Goal: Information Seeking & Learning: Compare options

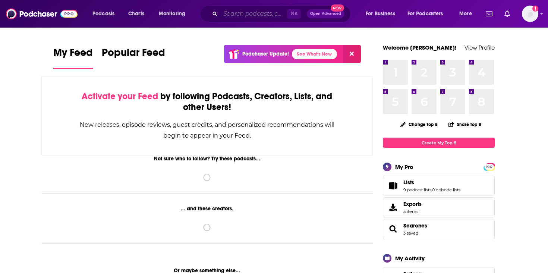
click at [232, 17] on input "Search podcasts, credits, & more..." at bounding box center [253, 14] width 67 height 12
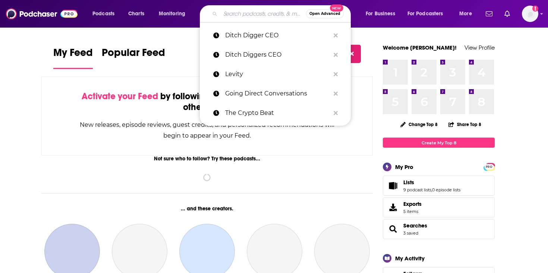
paste input "Advanced Manufacturing Now"
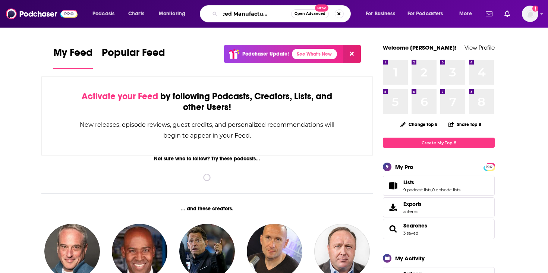
type input "Advanced Manufacturing Now"
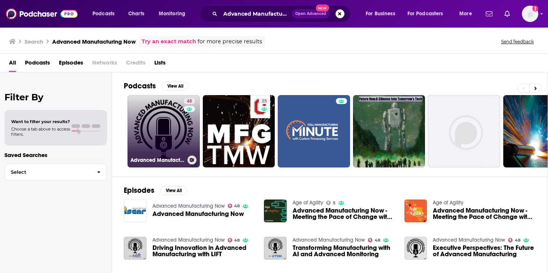
click at [174, 134] on link "48 Advanced Manufacturing Now" at bounding box center [163, 131] width 72 height 72
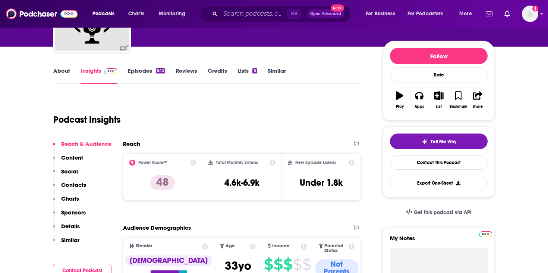
scroll to position [96, 0]
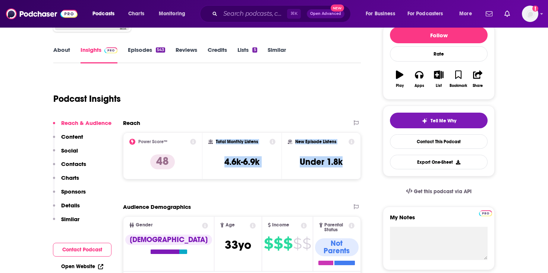
drag, startPoint x: 346, startPoint y: 161, endPoint x: 216, endPoint y: 142, distance: 131.3
click at [216, 142] on div "Power Score™ 48 Total Monthly Listens 4.6k-6.9k New Episode Listens Under 1.8k" at bounding box center [242, 155] width 238 height 47
copy div "Total Monthly Listens 4.6k-6.9k New Episode Listens Under 1.8k"
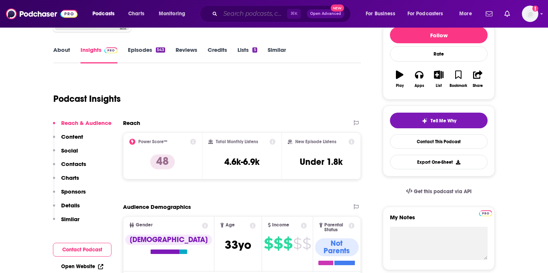
click at [245, 10] on input "Search podcasts, credits, & more..." at bounding box center [253, 14] width 67 height 12
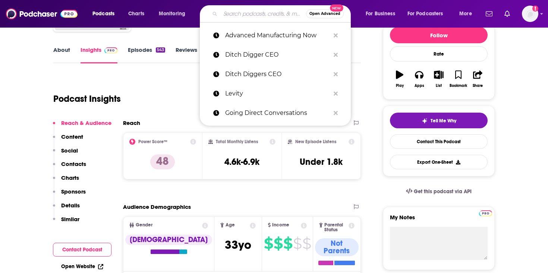
paste input "Industrial Executive"
type input "Industrial Executive"
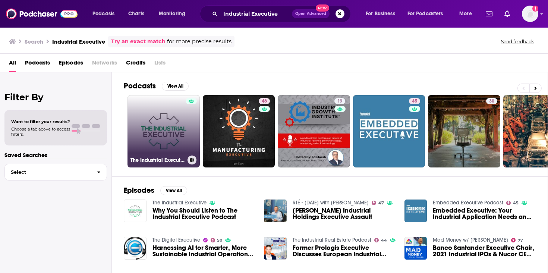
click at [155, 134] on link "The Industrial Executive" at bounding box center [163, 131] width 72 height 72
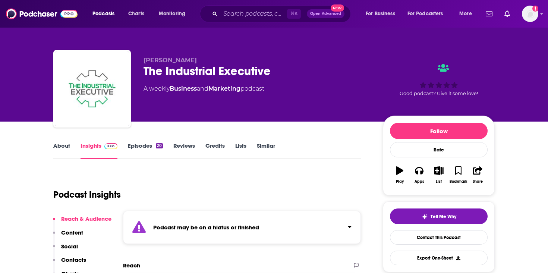
scroll to position [80, 0]
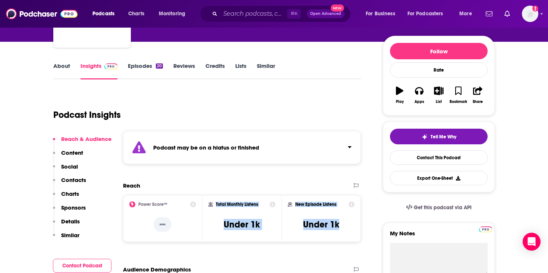
drag, startPoint x: 343, startPoint y: 226, endPoint x: 214, endPoint y: 202, distance: 131.9
click at [214, 202] on div "Power Score™ -- Total Monthly Listens Under 1k New Episode Listens Under 1k" at bounding box center [242, 218] width 238 height 47
copy div "Total Monthly Listens Under 1k New Episode Listens Under 1k"
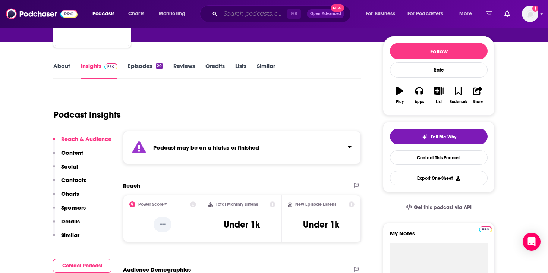
click at [234, 16] on input "Search podcasts, credits, & more..." at bounding box center [253, 14] width 67 height 12
paste input "Manufacturing Happy Hour"
type input "Manufacturing Happy Hour"
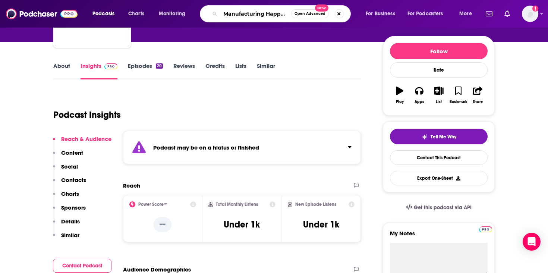
scroll to position [0, 10]
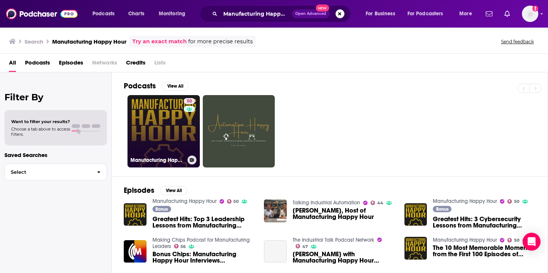
click at [168, 133] on link "50 Manufacturing Happy Hour" at bounding box center [163, 131] width 72 height 72
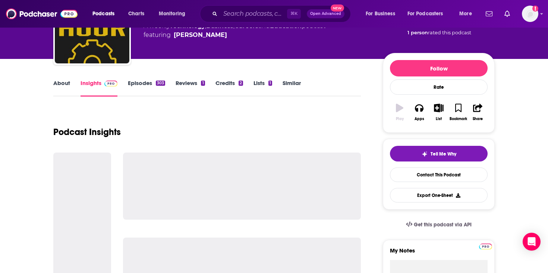
scroll to position [65, 0]
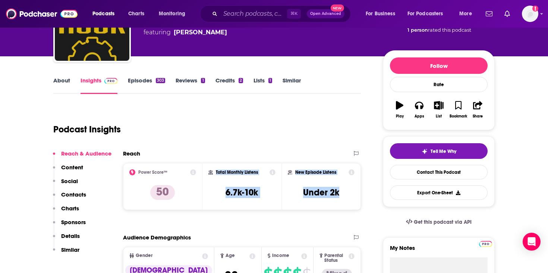
drag, startPoint x: 342, startPoint y: 194, endPoint x: 216, endPoint y: 169, distance: 128.3
click at [216, 169] on div "Power Score™ 50 Total Monthly Listens 6.7k-10k New Episode Listens Under 2k" at bounding box center [242, 186] width 238 height 47
copy div "Total Monthly Listens 6.7k-10k New Episode Listens Under 2k"
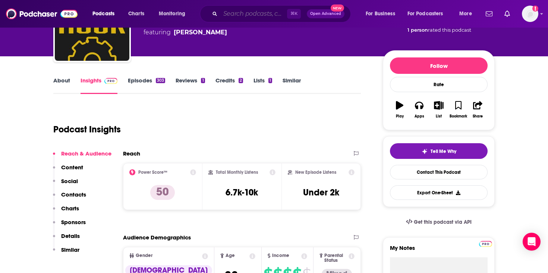
click at [241, 16] on input "Search podcasts, credits, & more..." at bounding box center [253, 14] width 67 height 12
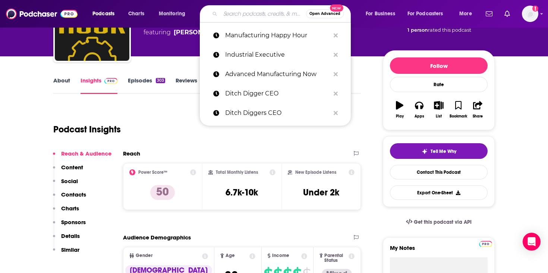
paste input "Making Chips Podcast"
type input "Making Chips Podcast"
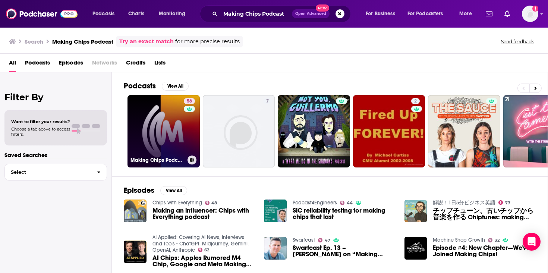
click at [150, 130] on link "56 Making Chips Podcast for Manufacturing Leaders" at bounding box center [163, 131] width 72 height 72
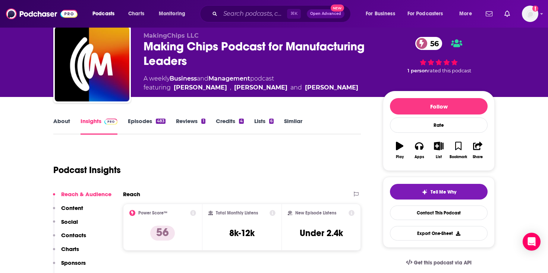
scroll to position [121, 0]
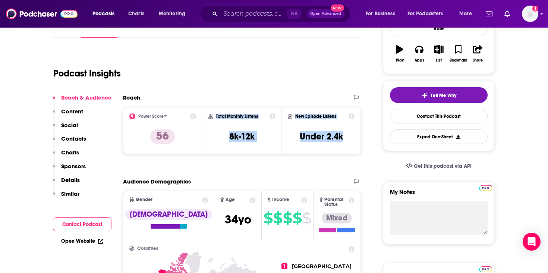
drag, startPoint x: 350, startPoint y: 136, endPoint x: 214, endPoint y: 114, distance: 138.1
click at [214, 114] on div "Power Score™ 56 Total Monthly Listens 8k-12k New Episode Listens Under 2.4k" at bounding box center [242, 130] width 238 height 47
copy div "Total Monthly Listens 8k-12k New Episode Listens Under 2.4k"
click at [241, 9] on input "Search podcasts, credits, & more..." at bounding box center [253, 14] width 67 height 12
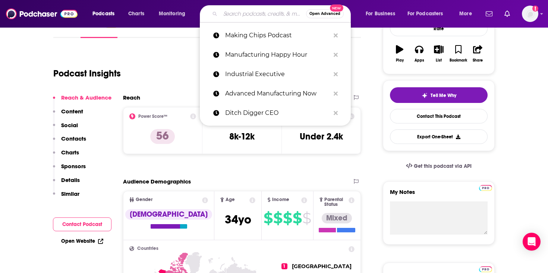
paste input "Mindfulness Manufacturing"
type input "Mindfulness Manufacturing"
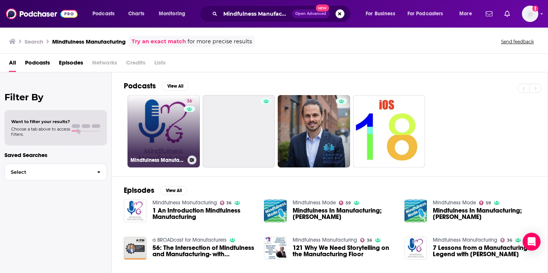
click at [163, 139] on link "36 Mindfulness Manufacturing" at bounding box center [163, 131] width 72 height 72
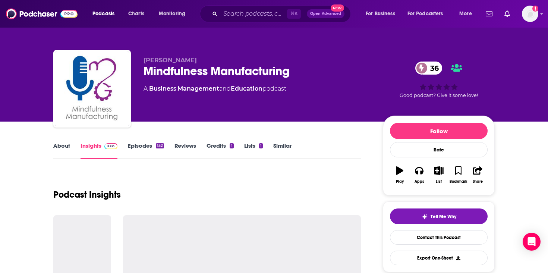
scroll to position [74, 0]
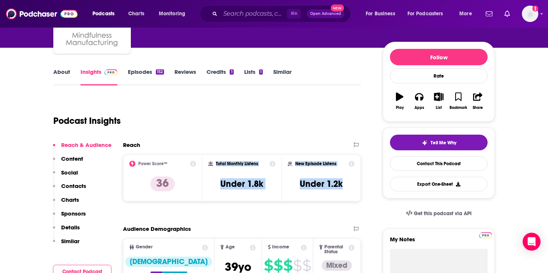
drag, startPoint x: 348, startPoint y: 184, endPoint x: 214, endPoint y: 162, distance: 135.6
click at [214, 162] on div "Power Score™ 36 Total Monthly Listens Under 1.8k New Episode Listens Under 1.2k" at bounding box center [242, 177] width 238 height 47
copy div "Total Monthly Listens Under 1.8k New Episode Listens Under 1.2k"
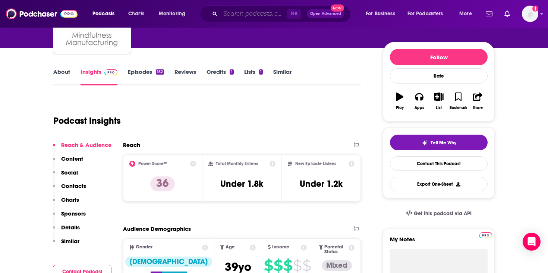
click at [244, 18] on input "Search podcasts, credits, & more..." at bounding box center [253, 14] width 67 height 12
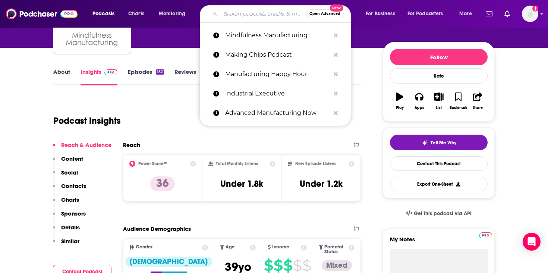
paste input "The Manufacturing Report"
type input "The Manufacturing Report"
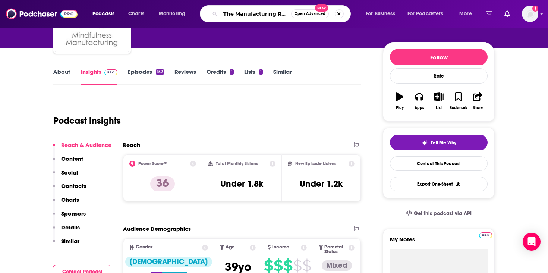
scroll to position [0, 8]
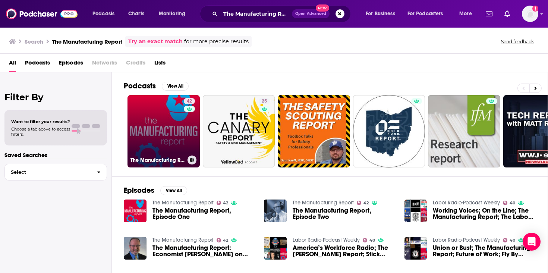
click at [172, 139] on link "42 The Manufacturing Report" at bounding box center [163, 131] width 72 height 72
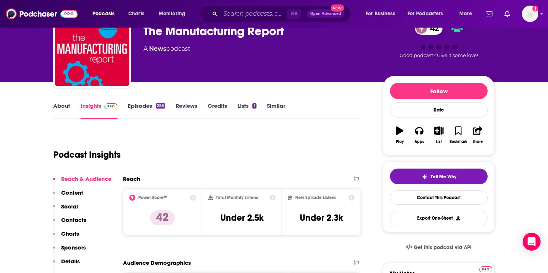
scroll to position [117, 0]
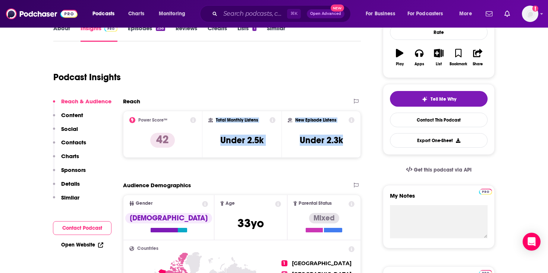
drag, startPoint x: 344, startPoint y: 141, endPoint x: 214, endPoint y: 118, distance: 132.3
click at [214, 118] on div "Power Score™ 42 Total Monthly Listens Under 2.5k New Episode Listens Under 2.3k" at bounding box center [242, 134] width 238 height 47
copy div "Total Monthly Listens Under 2.5k New Episode Listens Under 2.3k"
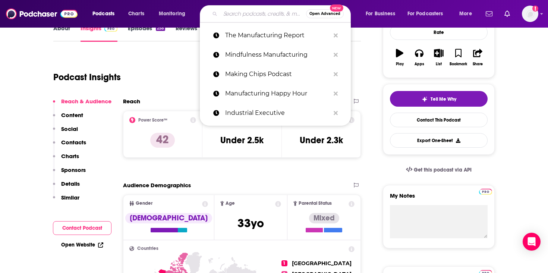
click at [247, 10] on input "Search podcasts, credits, & more..." at bounding box center [263, 14] width 86 height 12
paste input "The Manufacturing Executive"
type input "The Manufacturing Executive"
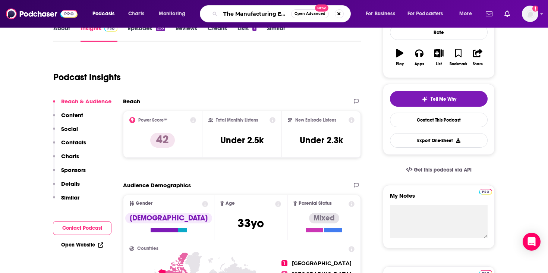
scroll to position [0, 16]
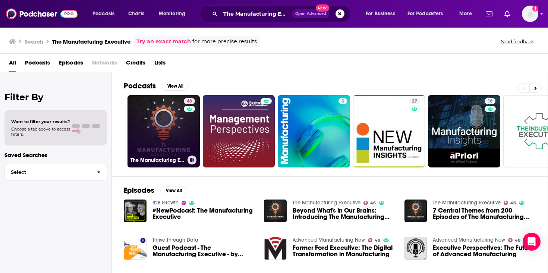
click at [169, 142] on link "46 The Manufacturing Executive" at bounding box center [163, 131] width 72 height 72
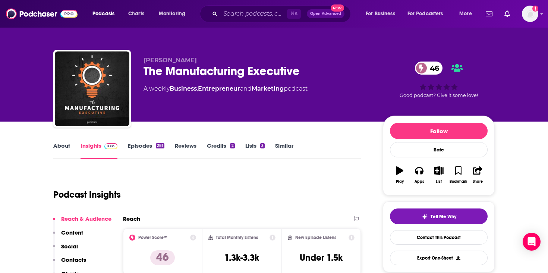
scroll to position [109, 0]
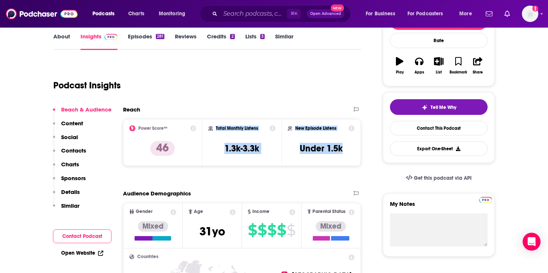
drag, startPoint x: 342, startPoint y: 148, endPoint x: 213, endPoint y: 124, distance: 131.3
click at [213, 124] on div "Power Score™ 46 Total Monthly Listens 1.3k-3.3k New Episode Listens Under 1.5k" at bounding box center [242, 142] width 238 height 47
copy div "Total Monthly Listens 1.3k-3.3k New Episode Listens Under 1.5k"
